Goal: Find specific page/section: Find specific page/section

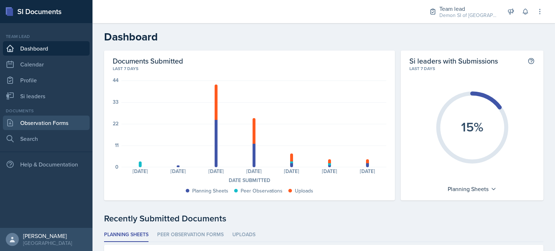
click at [54, 116] on link "Observation Forms" at bounding box center [46, 123] width 87 height 14
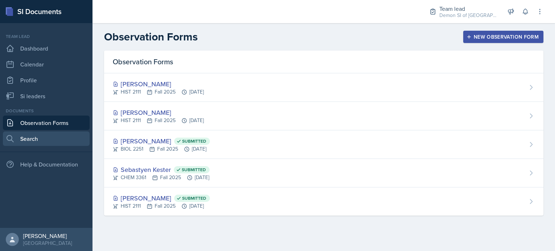
click at [41, 132] on link "Search" at bounding box center [46, 138] width 87 height 14
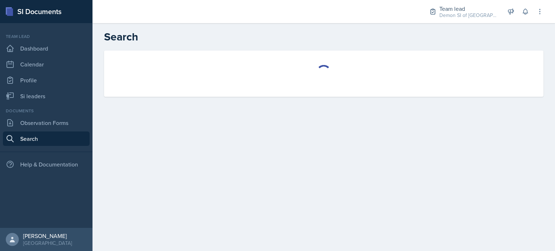
select select "all"
select select "1"
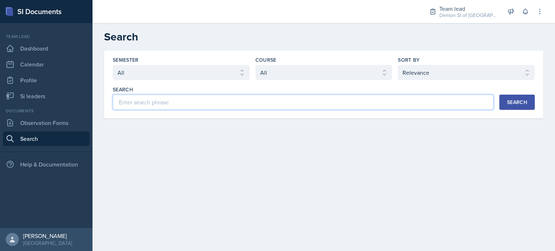
click at [167, 95] on input at bounding box center [303, 102] width 381 height 15
type input "[PERSON_NAME]"
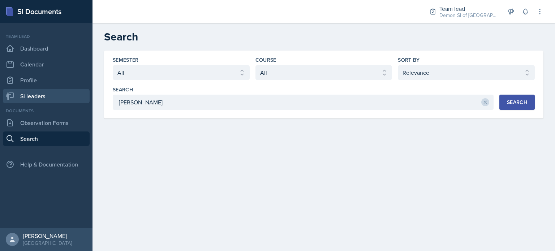
click at [42, 99] on link "Si leaders" at bounding box center [46, 96] width 87 height 14
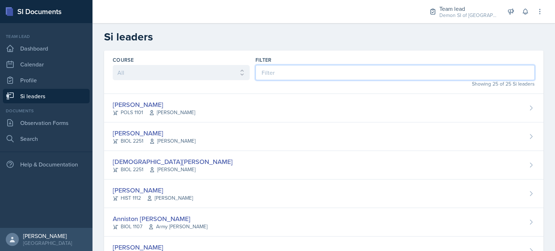
click at [296, 68] on input at bounding box center [394, 72] width 279 height 15
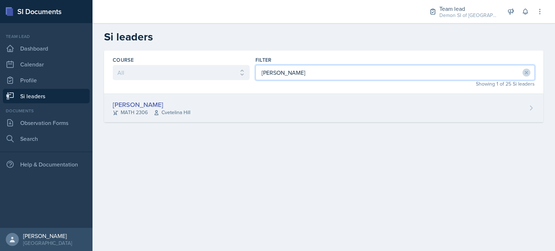
type input "[PERSON_NAME]"
click at [254, 103] on div "[PERSON_NAME] MATH 2306 [GEOGRAPHIC_DATA]" at bounding box center [323, 108] width 439 height 29
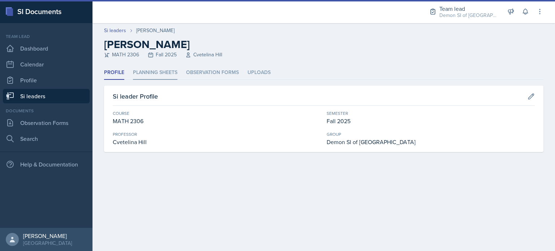
click at [156, 71] on li "Planning Sheets" at bounding box center [155, 73] width 44 height 14
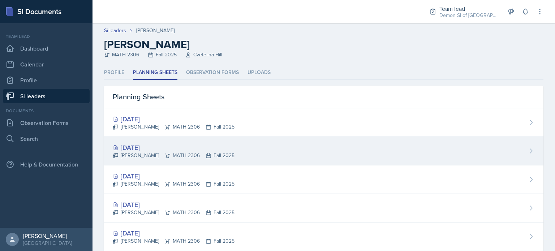
click at [166, 145] on div "[DATE]" at bounding box center [174, 148] width 122 height 10
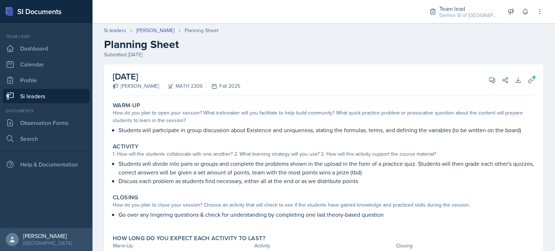
click at [166, 145] on div "Activity" at bounding box center [324, 146] width 422 height 7
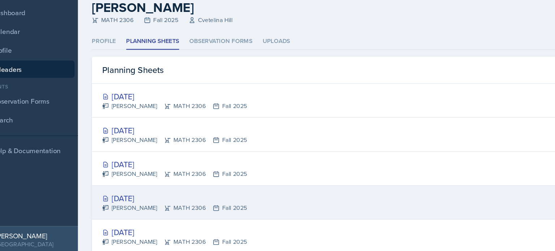
click at [162, 200] on div "[DATE]" at bounding box center [174, 205] width 122 height 10
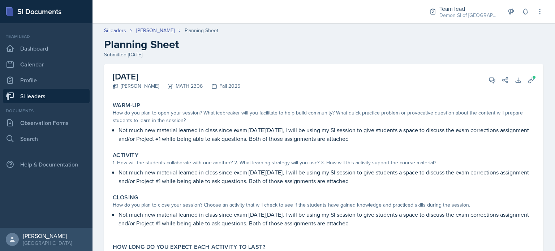
click at [40, 99] on link "Si leaders" at bounding box center [46, 96] width 87 height 14
